Goal: Complete application form

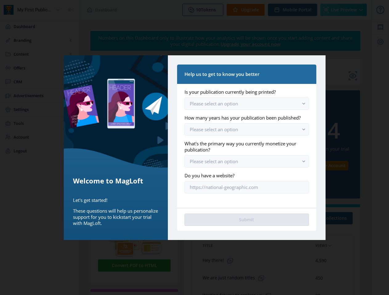
click at [194, 148] on label "What's the primary way you currently monetize your publication?" at bounding box center [243, 147] width 119 height 12
click at [214, 104] on span "Please select an option" at bounding box center [214, 104] width 48 height 6
click at [303, 103] on rect "button" at bounding box center [303, 103] width 7 height 7
click at [214, 130] on span "Please select an option" at bounding box center [214, 129] width 48 height 6
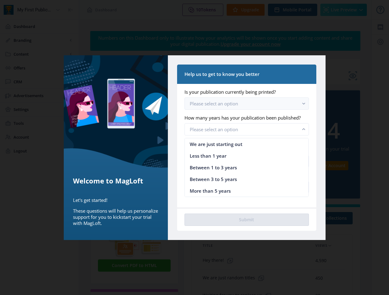
click at [303, 129] on g "button" at bounding box center [303, 129] width 7 height 7
click at [214, 162] on span "Please select an option" at bounding box center [214, 161] width 48 height 6
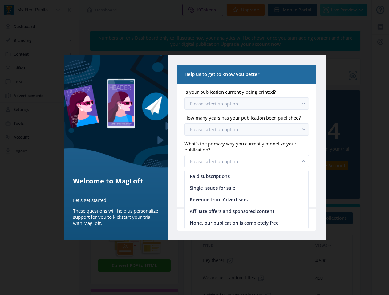
click at [303, 161] on rect "button" at bounding box center [303, 161] width 7 height 7
